Goal: Task Accomplishment & Management: Manage account settings

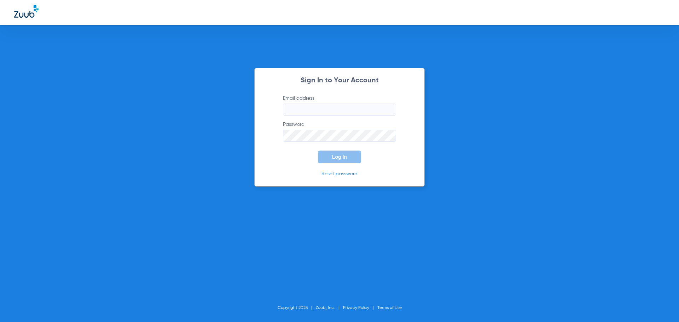
type input "[PERSON_NAME][EMAIL_ADDRESS][PERSON_NAME][DOMAIN_NAME]"
click at [329, 155] on button "Log In" at bounding box center [339, 157] width 43 height 13
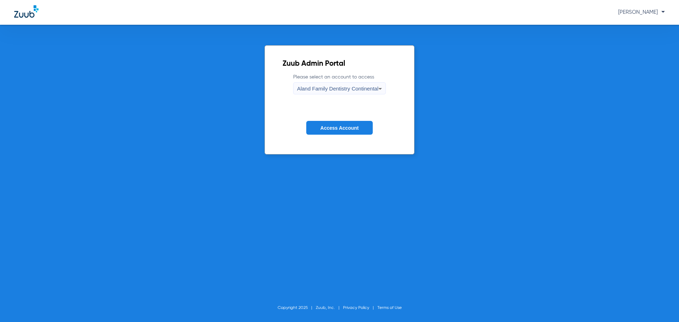
click at [315, 88] on span "Aland Family Dentistry Continental" at bounding box center [337, 89] width 81 height 6
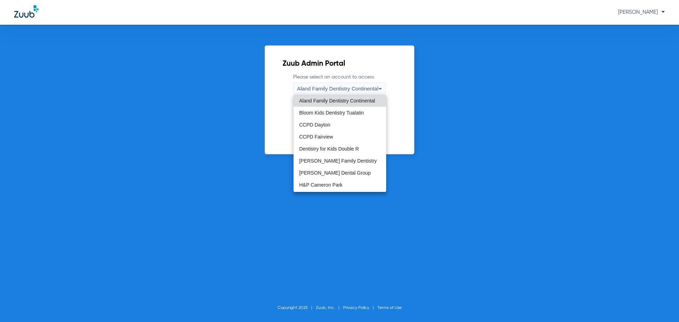
click at [318, 103] on span "Aland Family Dentistry Continental" at bounding box center [337, 100] width 76 height 5
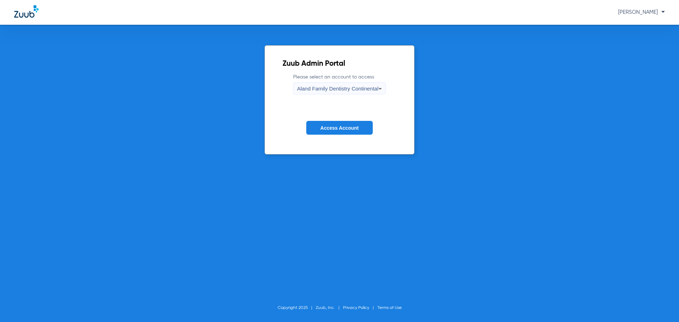
click at [323, 131] on button "Access Account" at bounding box center [339, 128] width 66 height 14
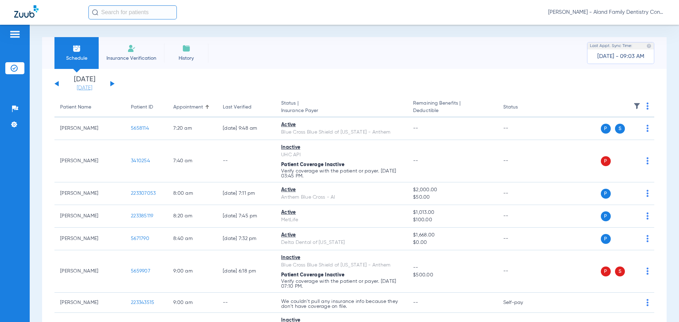
click at [93, 91] on link "[DATE]" at bounding box center [84, 88] width 42 height 7
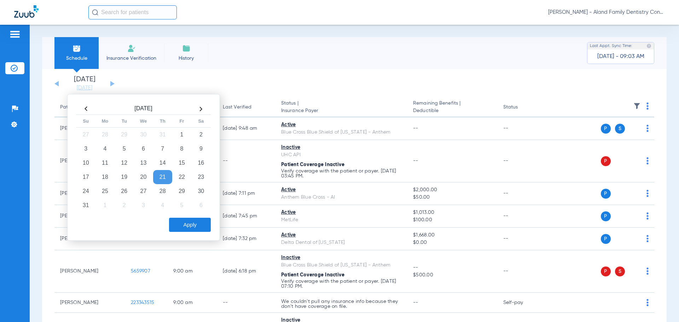
click at [202, 108] on th at bounding box center [200, 108] width 19 height 11
click at [124, 135] on td "2" at bounding box center [124, 135] width 19 height 14
click at [199, 226] on button "Apply" at bounding box center [190, 225] width 42 height 14
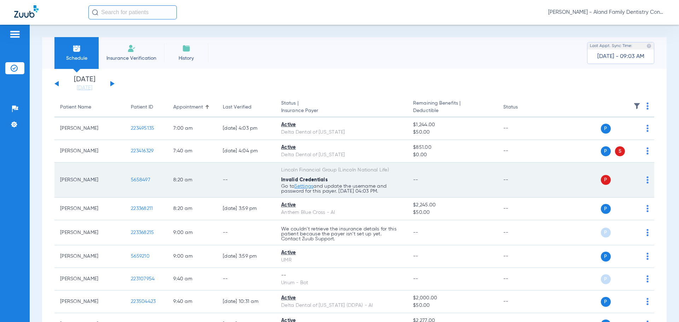
scroll to position [35, 0]
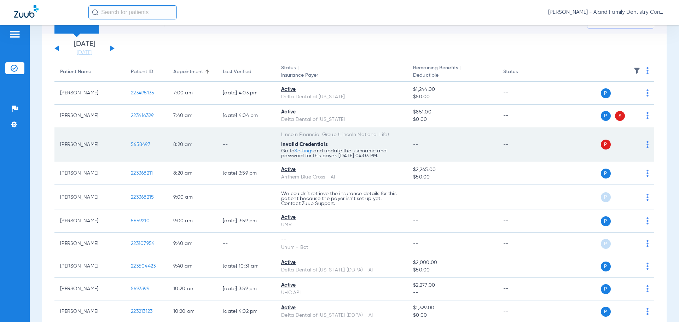
click at [303, 153] on link "Settings" at bounding box center [303, 151] width 19 height 5
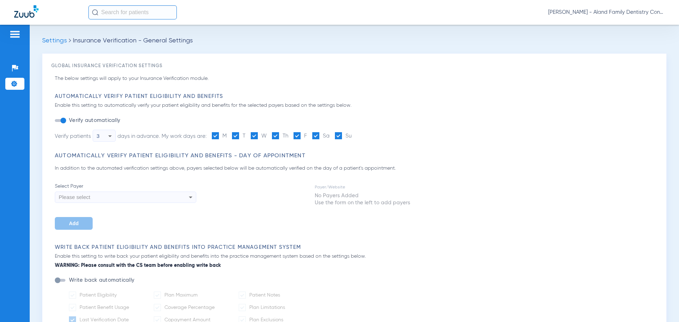
type input "15"
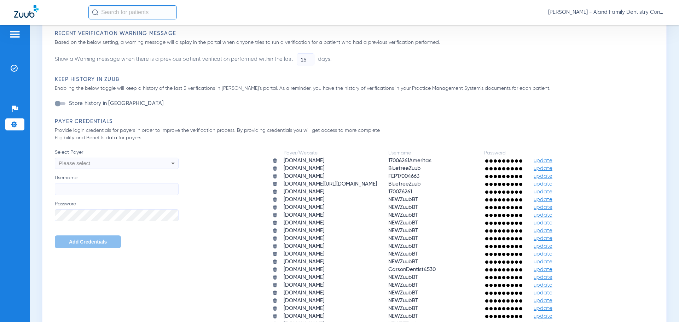
scroll to position [495, 0]
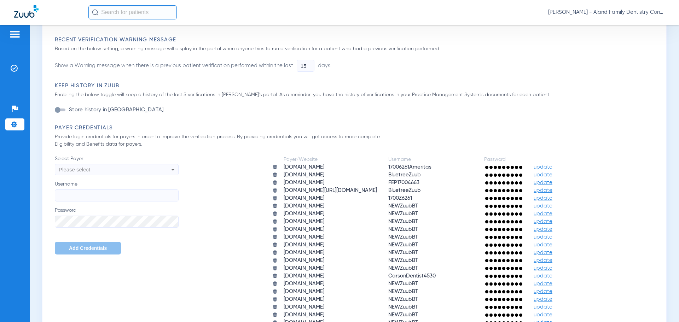
click at [133, 168] on div "Please select" at bounding box center [105, 170] width 93 height 12
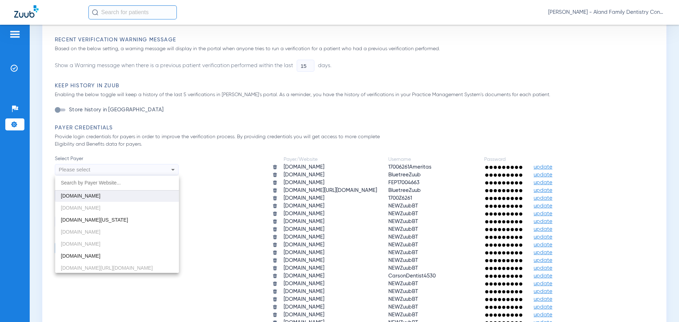
scroll to position [601, 0]
click at [187, 296] on div at bounding box center [339, 161] width 679 height 322
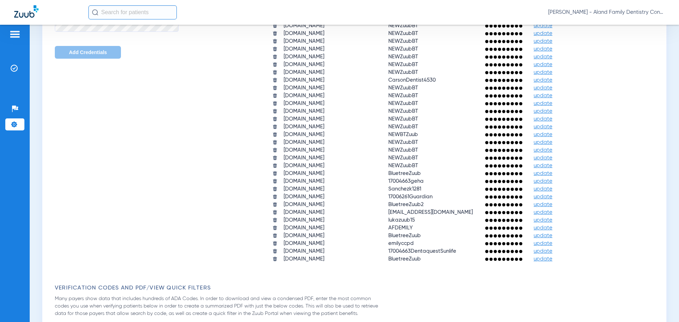
scroll to position [707, 0]
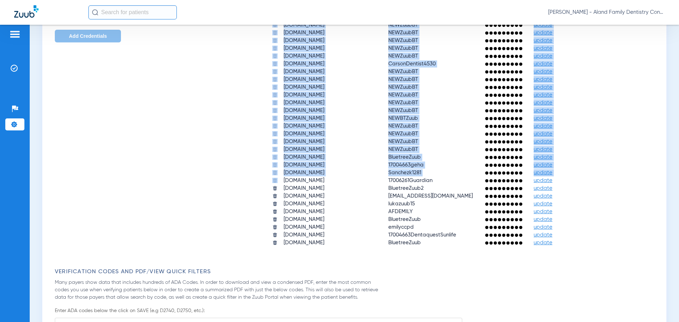
drag, startPoint x: 237, startPoint y: 218, endPoint x: 245, endPoint y: 176, distance: 42.9
click at [245, 177] on div "Payer/Website Username Password ameritas.com 17006261Ameritas update apps.avail…" at bounding box center [418, 95] width 479 height 304
drag, startPoint x: 228, startPoint y: 191, endPoint x: 212, endPoint y: 197, distance: 17.1
click at [228, 192] on div "Payer/Website Username Password ameritas.com 17006261Ameritas update apps.avail…" at bounding box center [418, 95] width 479 height 304
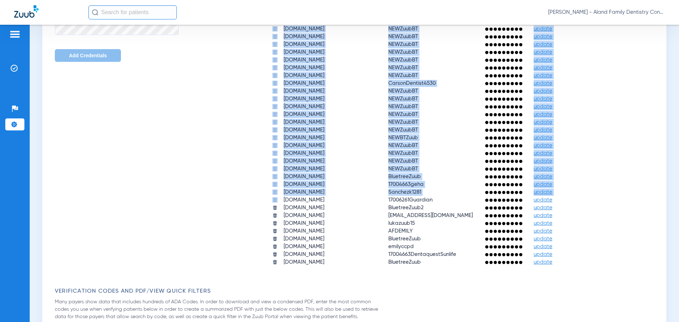
scroll to position [672, 0]
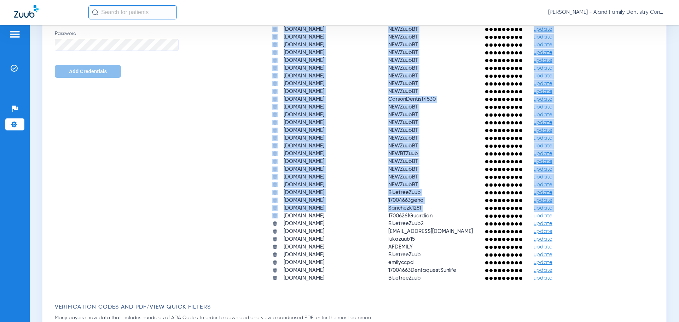
click at [212, 197] on div "Payer/Website Username Password ameritas.com 17006261Ameritas update apps.avail…" at bounding box center [418, 130] width 479 height 304
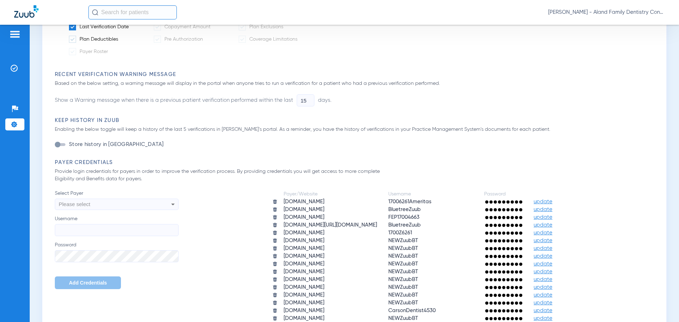
scroll to position [460, 0]
click at [123, 211] on div "Select Payer Please select Username Password Add Credentials" at bounding box center [117, 240] width 124 height 99
click at [134, 209] on div "Please select" at bounding box center [105, 205] width 93 height 12
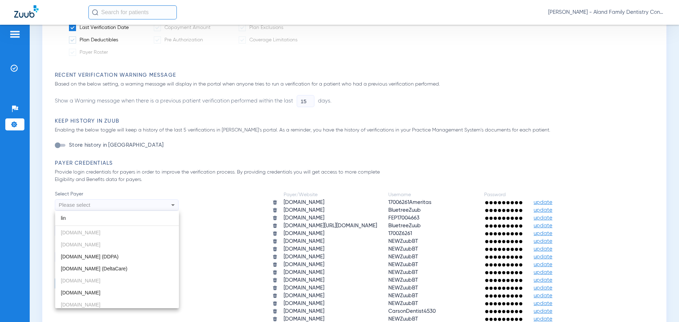
scroll to position [0, 0]
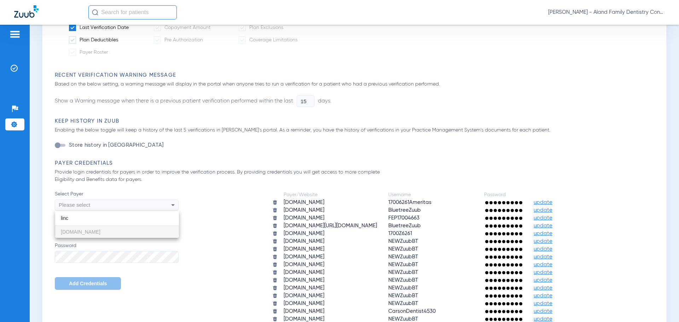
type input "linc"
click at [197, 250] on div at bounding box center [339, 161] width 679 height 322
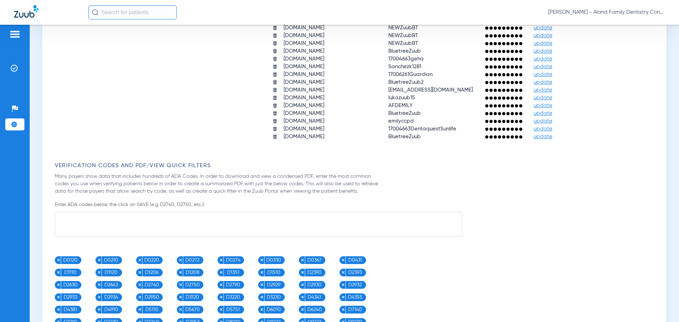
scroll to position [778, 0]
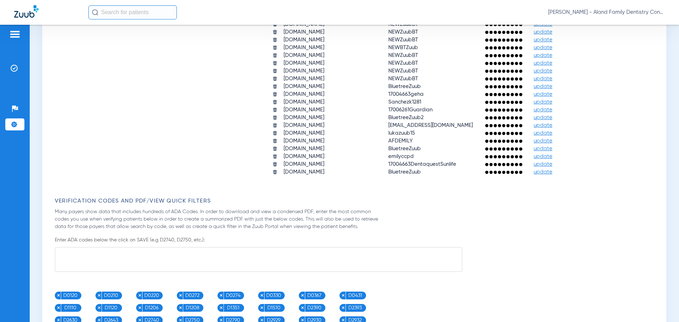
drag, startPoint x: 347, startPoint y: 124, endPoint x: 254, endPoint y: 120, distance: 92.7
click at [267, 120] on tbody "ameritas.com 17006261Ameritas update apps.availity.com BluetreeZuub update bcbs…" at bounding box center [418, 28] width 302 height 295
click at [267, 126] on td at bounding box center [272, 125] width 11 height 7
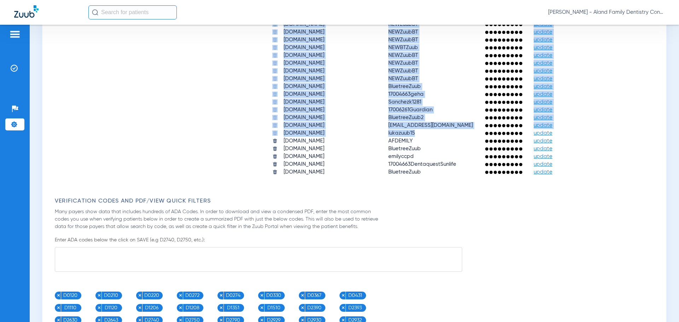
drag, startPoint x: 237, startPoint y: 128, endPoint x: 490, endPoint y: 131, distance: 253.9
click at [490, 131] on div "Payer/Website Username Password ameritas.com 17006261Ameritas update apps.avail…" at bounding box center [418, 24] width 479 height 304
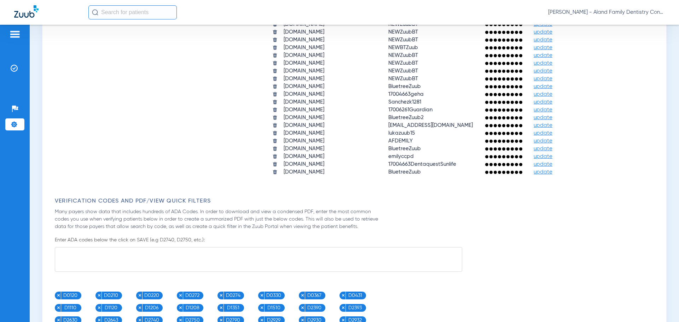
drag, startPoint x: 379, startPoint y: 123, endPoint x: 493, endPoint y: 128, distance: 113.9
click at [478, 128] on td "17004663-lincolnfinancial@inbound.zuub.com" at bounding box center [430, 125] width 95 height 7
drag, startPoint x: 240, startPoint y: 126, endPoint x: 368, endPoint y: 125, distance: 127.6
click at [368, 125] on div "Payer/Website Username Password ameritas.com 17006261Ameritas update apps.avail…" at bounding box center [418, 24] width 479 height 304
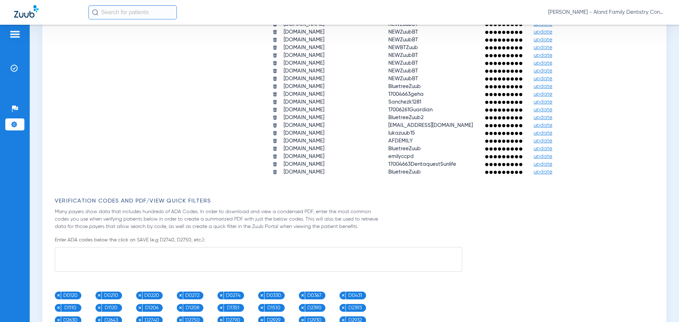
click at [366, 133] on td "medicaid.nv.gov" at bounding box center [330, 133] width 104 height 7
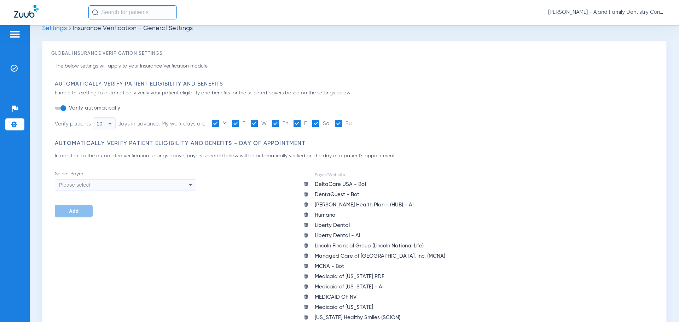
scroll to position [0, 0]
